Goal: Task Accomplishment & Management: Manage account settings

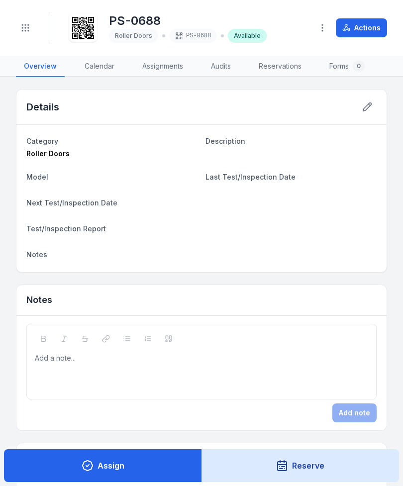
click at [158, 469] on button "Assign" at bounding box center [103, 465] width 198 height 33
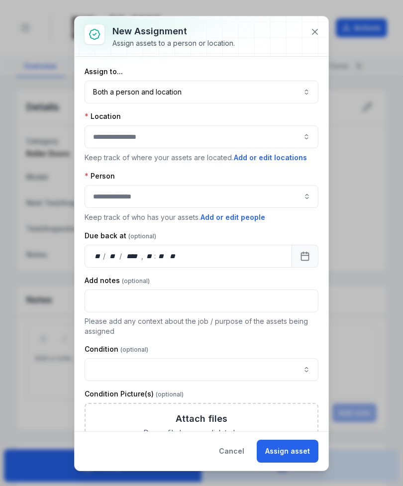
click at [300, 456] on button "Assign asset" at bounding box center [287, 450] width 62 height 23
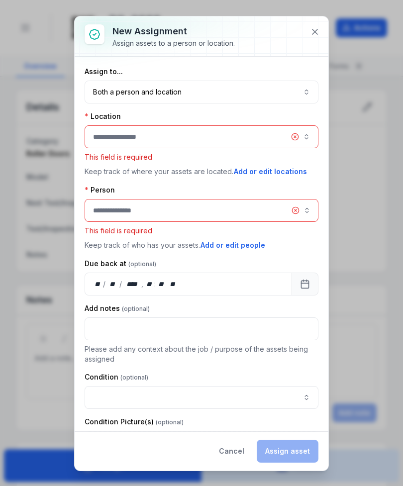
click at [302, 143] on button "button" at bounding box center [201, 136] width 234 height 23
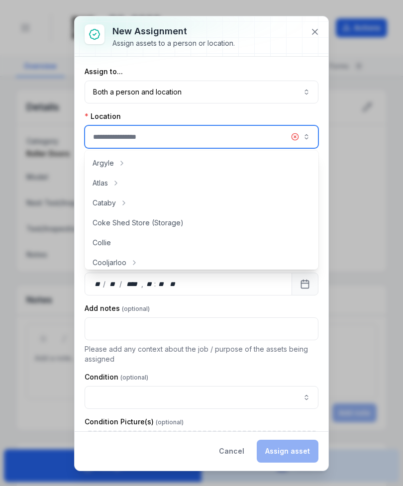
click at [261, 135] on button "button" at bounding box center [201, 136] width 234 height 23
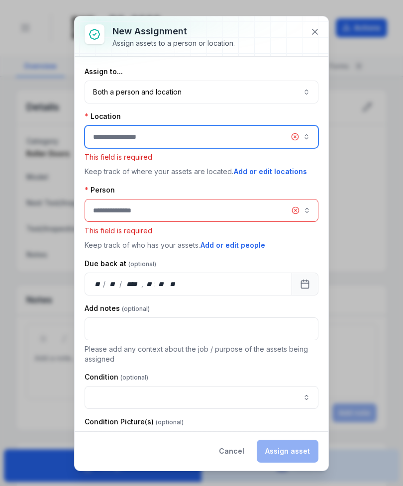
click at [319, 31] on icon at bounding box center [315, 32] width 10 height 10
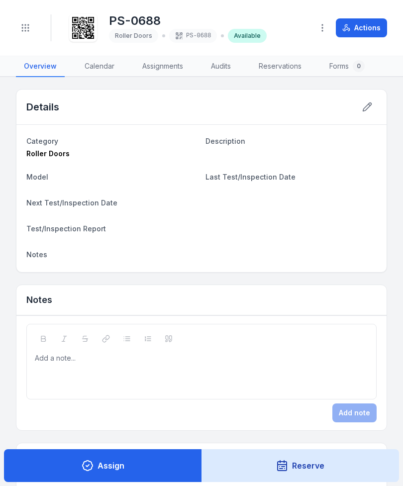
click at [352, 459] on button "Reserve" at bounding box center [300, 465] width 198 height 33
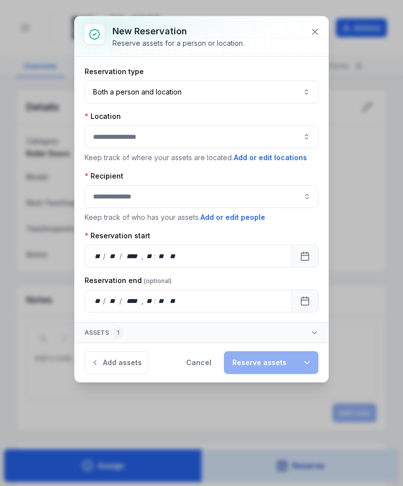
click at [325, 23] on div at bounding box center [201, 36] width 253 height 40
click at [314, 32] on icon at bounding box center [314, 31] width 5 height 5
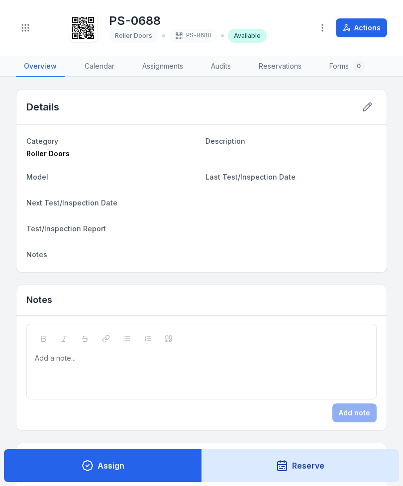
click at [32, 69] on link "Overview" at bounding box center [40, 66] width 49 height 21
click at [211, 68] on link "Audits" at bounding box center [221, 66] width 36 height 21
click at [28, 24] on icon "Toggle navigation" at bounding box center [25, 28] width 10 height 10
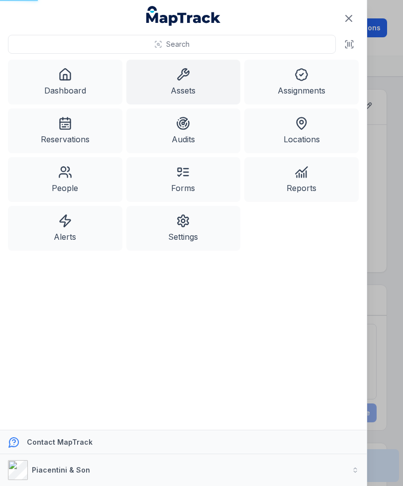
click at [200, 76] on link "Assets" at bounding box center [183, 82] width 114 height 45
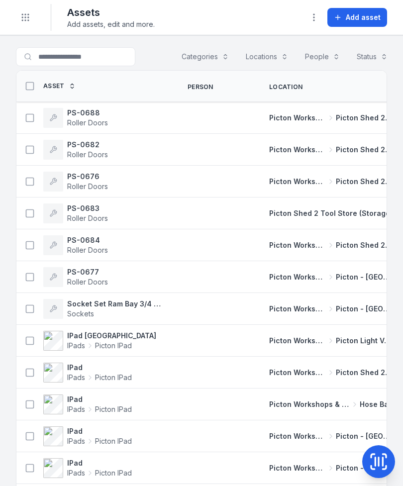
click at [364, 19] on span "Add asset" at bounding box center [362, 17] width 35 height 10
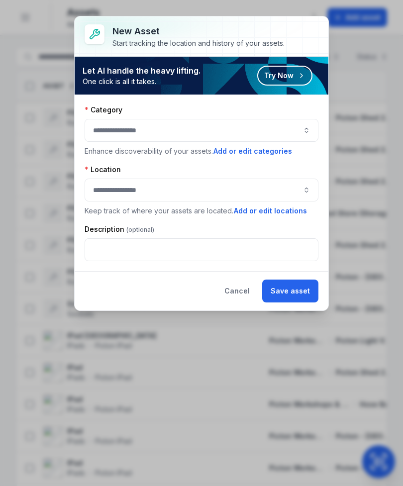
click at [224, 111] on div "Category" at bounding box center [201, 110] width 234 height 10
click at [223, 111] on div "Category" at bounding box center [201, 110] width 234 height 10
click at [275, 126] on button "button" at bounding box center [201, 130] width 234 height 23
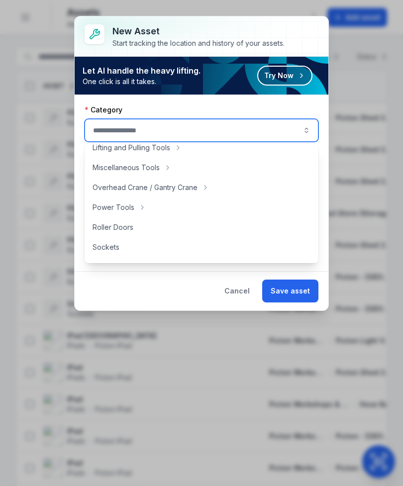
scroll to position [382, 0]
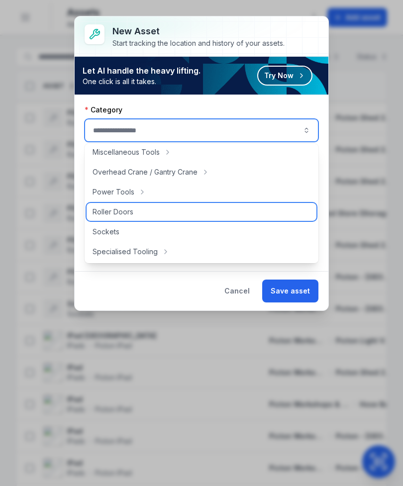
click at [167, 213] on div "Roller Doors" at bounding box center [201, 212] width 230 height 18
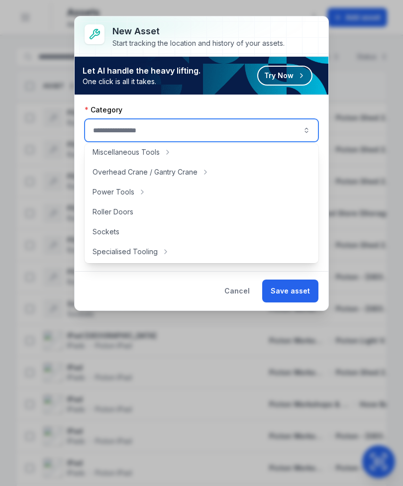
type input "**********"
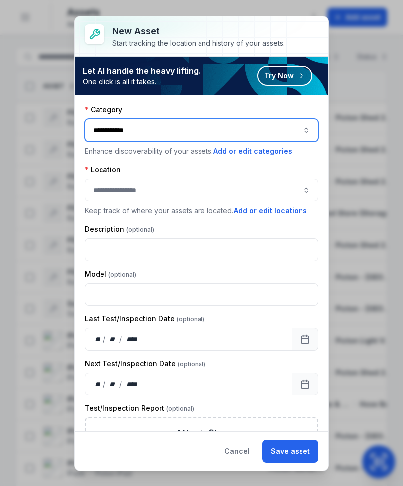
click at [244, 186] on button "button" at bounding box center [201, 189] width 234 height 23
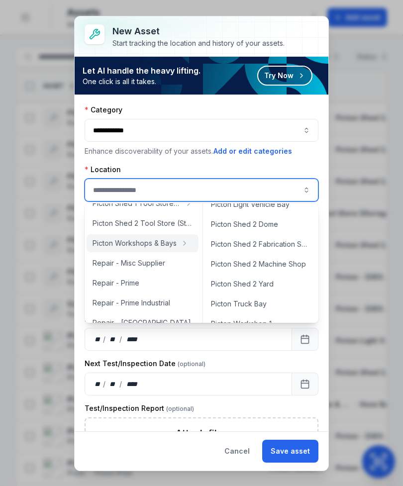
scroll to position [350, 0]
click at [286, 242] on span "Picton Shed 2 Fabrication Shop" at bounding box center [260, 244] width 99 height 10
type input "**********"
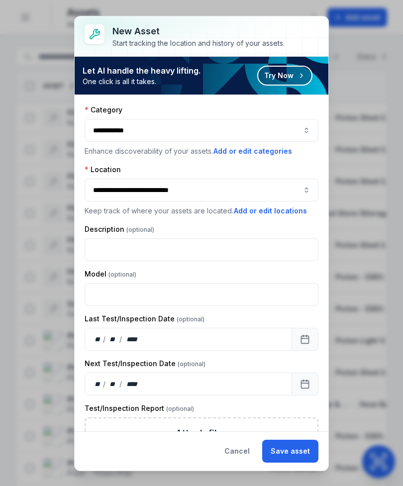
click at [302, 448] on button "Save asset" at bounding box center [290, 450] width 56 height 23
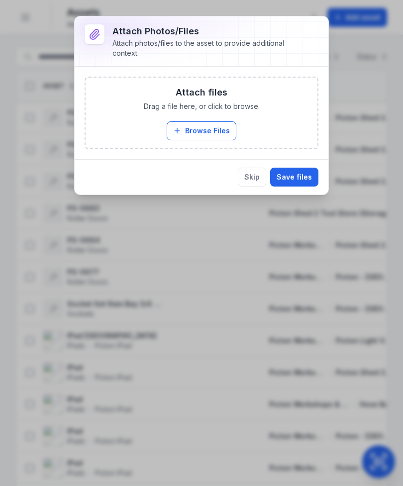
click at [256, 180] on button "Skip" at bounding box center [252, 177] width 28 height 19
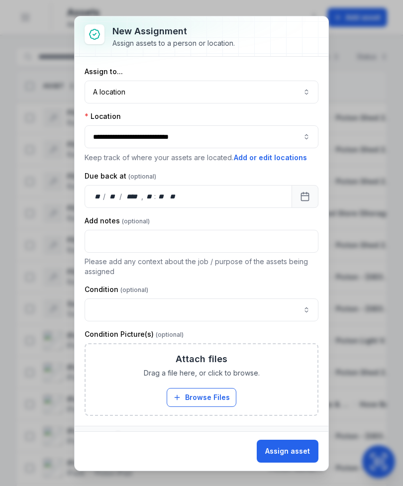
click at [301, 446] on button "Assign asset" at bounding box center [287, 450] width 62 height 23
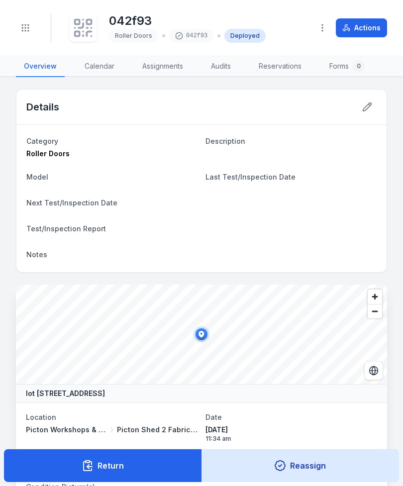
click at [81, 26] on icon at bounding box center [83, 28] width 22 height 22
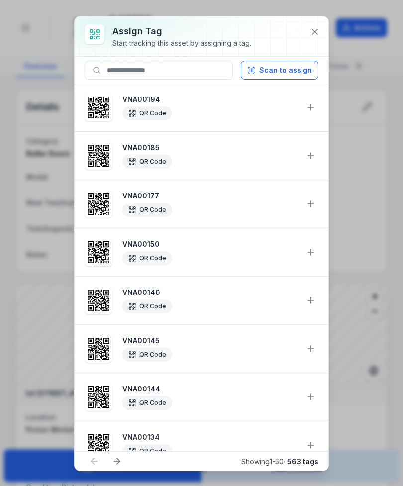
click at [298, 71] on button "Scan to assign" at bounding box center [280, 70] width 78 height 19
